Goal: Task Accomplishment & Management: Use online tool/utility

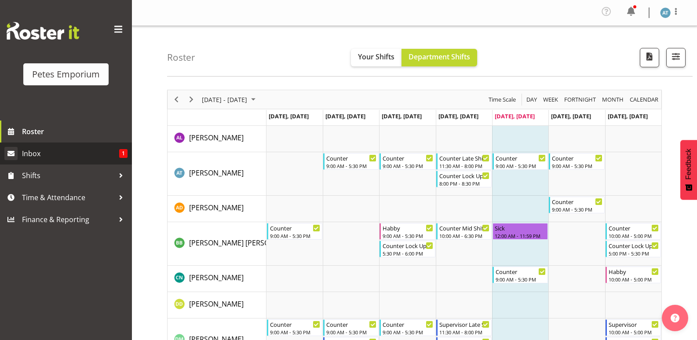
click at [48, 156] on span "Inbox" at bounding box center [70, 153] width 97 height 13
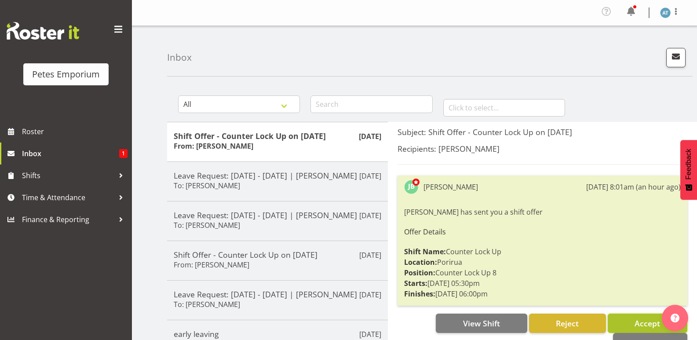
click at [647, 320] on span "Accept" at bounding box center [646, 323] width 25 height 11
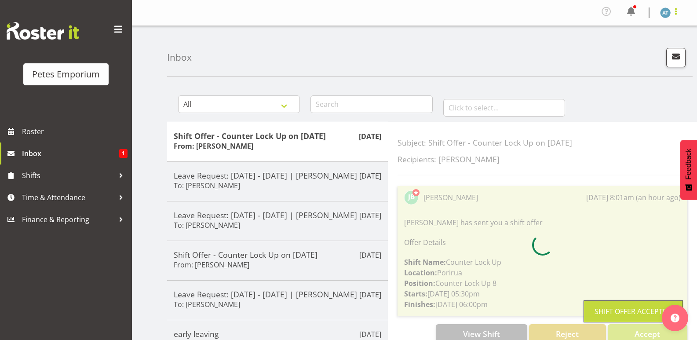
click at [677, 7] on span at bounding box center [675, 11] width 11 height 11
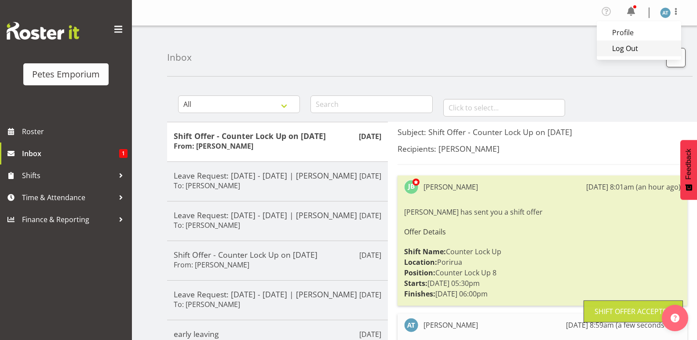
click at [643, 44] on link "Log Out" at bounding box center [638, 48] width 84 height 16
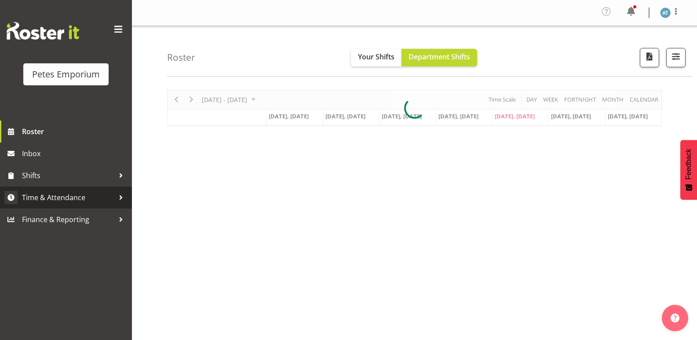
click at [102, 192] on span "Time & Attendance" at bounding box center [68, 197] width 92 height 13
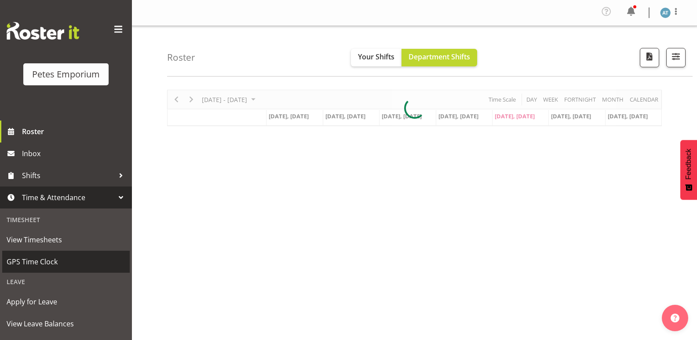
click at [106, 264] on span "GPS Time Clock" at bounding box center [66, 261] width 119 height 13
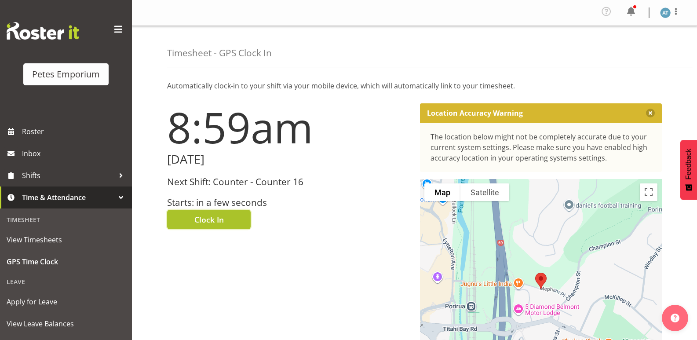
click at [225, 221] on button "Clock In" at bounding box center [209, 219] width 84 height 19
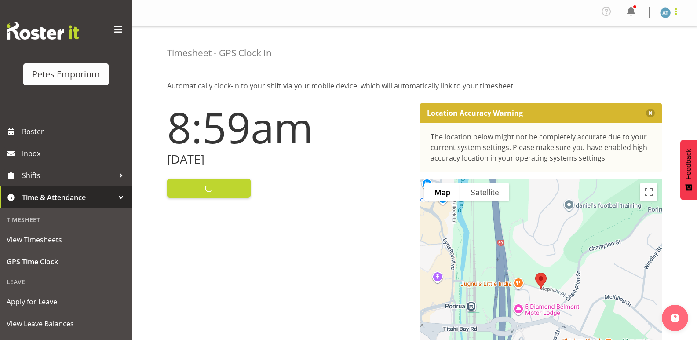
click at [678, 13] on span at bounding box center [675, 11] width 11 height 11
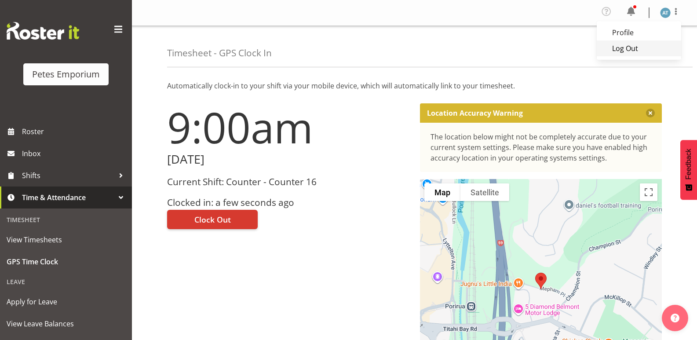
click at [660, 52] on link "Log Out" at bounding box center [638, 48] width 84 height 16
